Goal: Transaction & Acquisition: Obtain resource

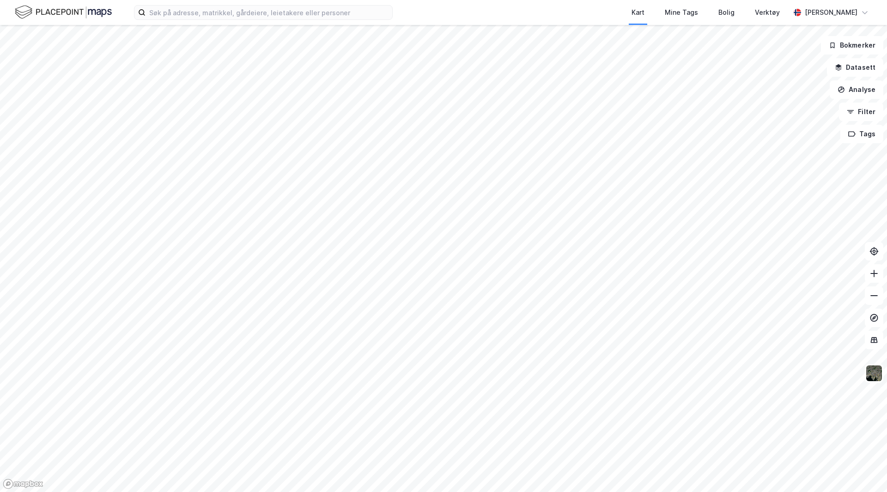
drag, startPoint x: 125, startPoint y: 90, endPoint x: 126, endPoint y: 68, distance: 21.8
click at [124, 89] on div at bounding box center [443, 246] width 887 height 492
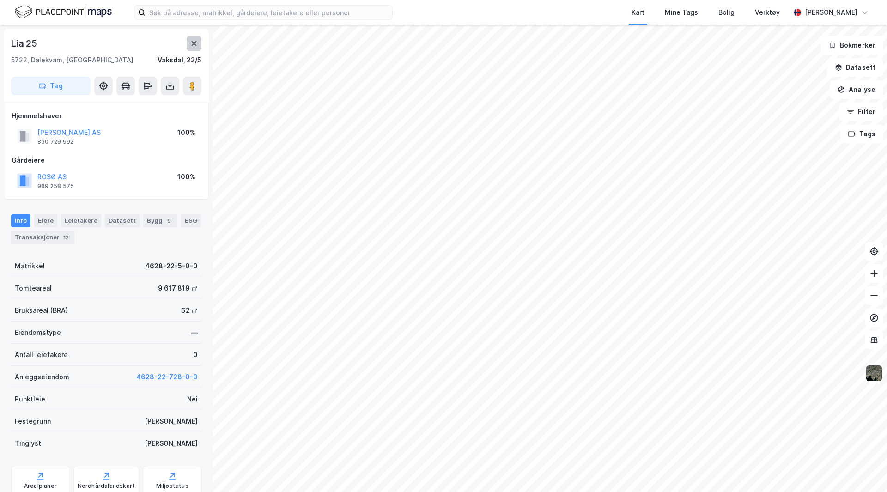
click at [193, 42] on icon at bounding box center [193, 43] width 7 height 7
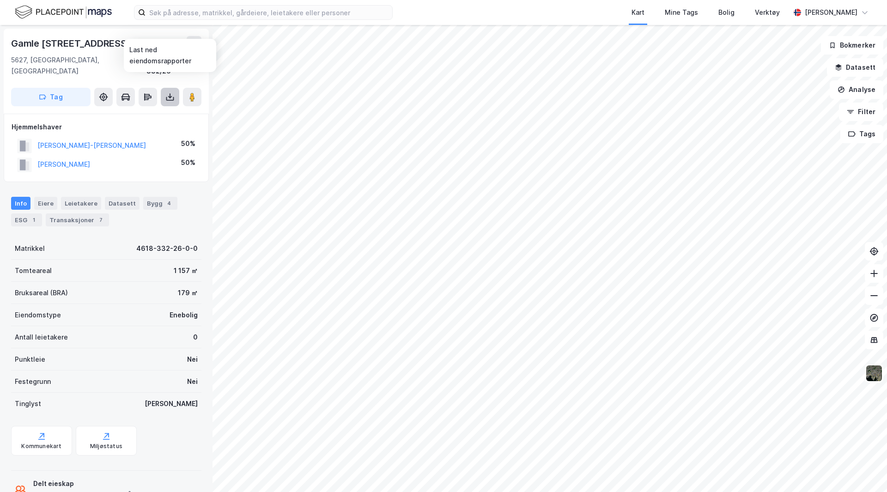
click at [167, 92] on icon at bounding box center [169, 96] width 9 height 9
click at [145, 112] on div "Last ned grunnbok" at bounding box center [124, 115] width 54 height 7
